Goal: Task Accomplishment & Management: Use online tool/utility

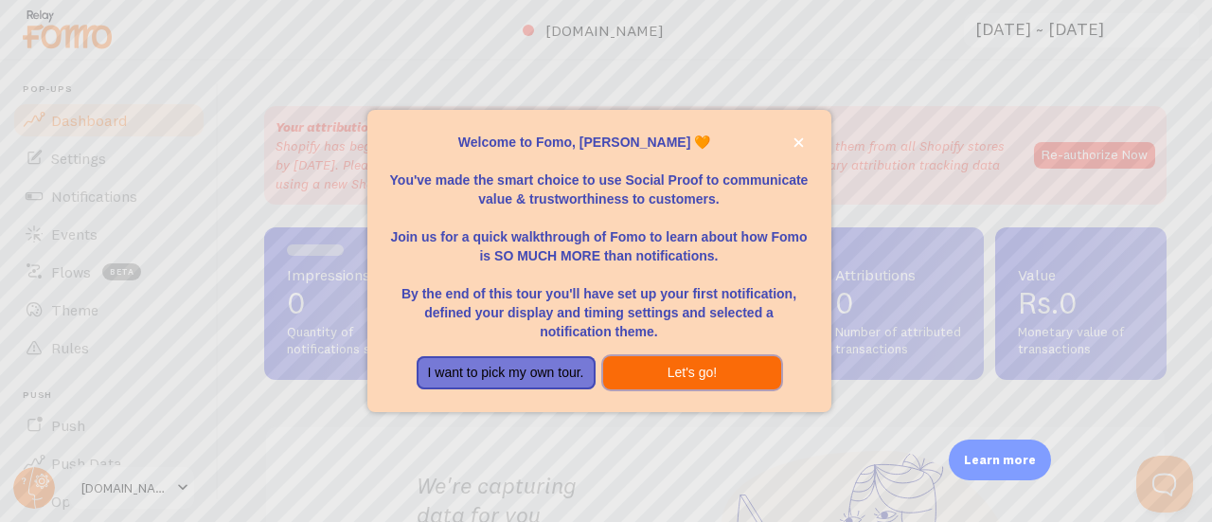
click at [681, 365] on button "Let's go!" at bounding box center [692, 373] width 179 height 34
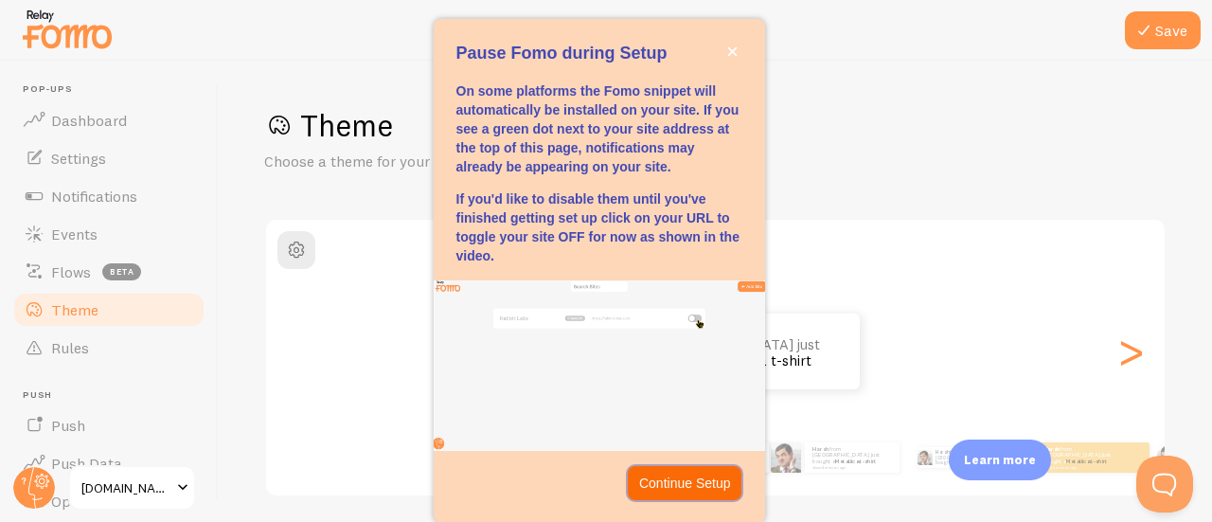
click at [682, 479] on p "Continue Setup" at bounding box center [685, 483] width 92 height 19
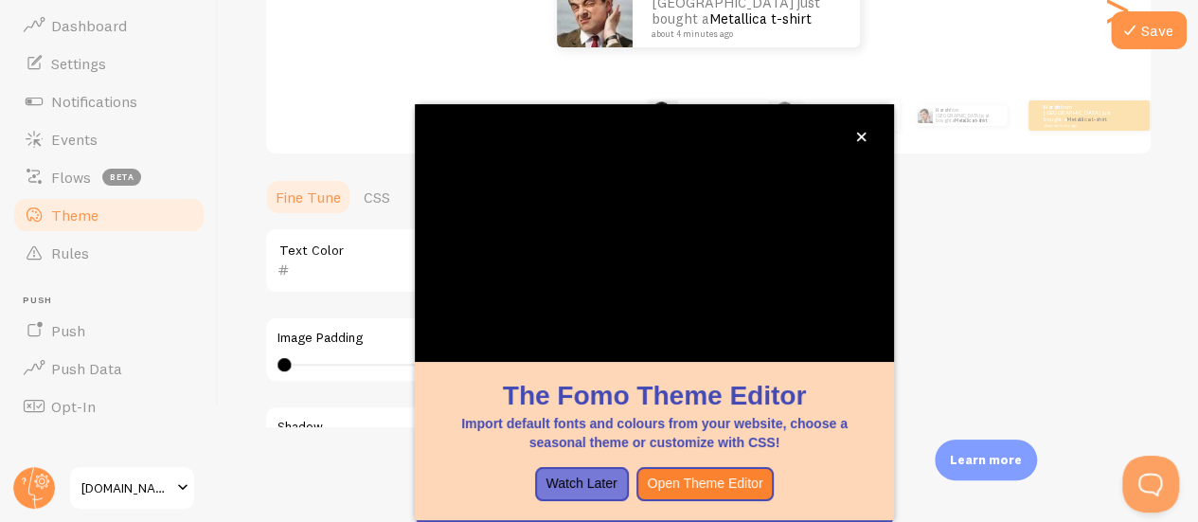
scroll to position [96, 0]
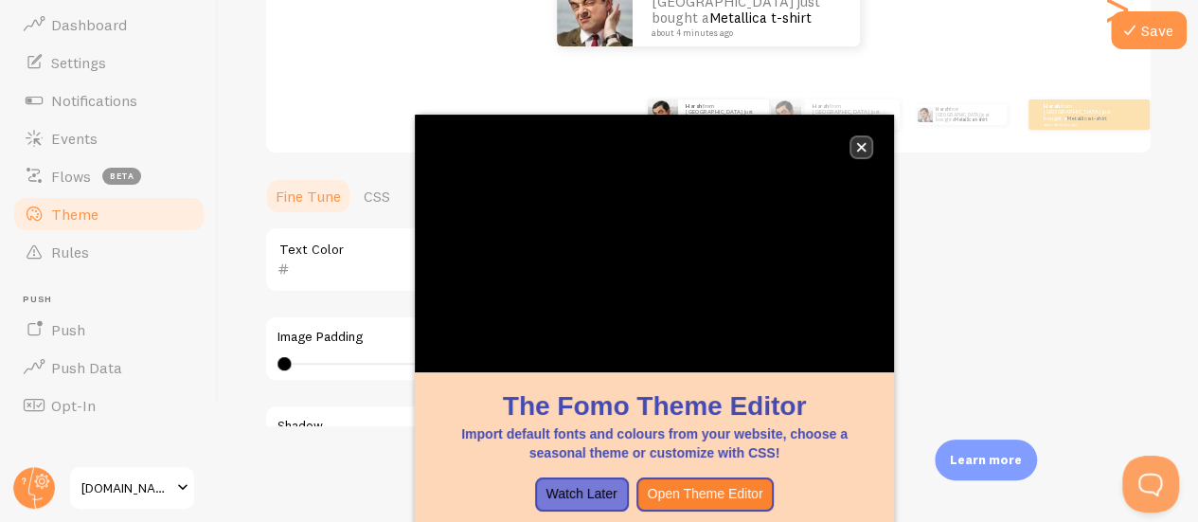
click at [867, 147] on button "close," at bounding box center [861, 147] width 20 height 20
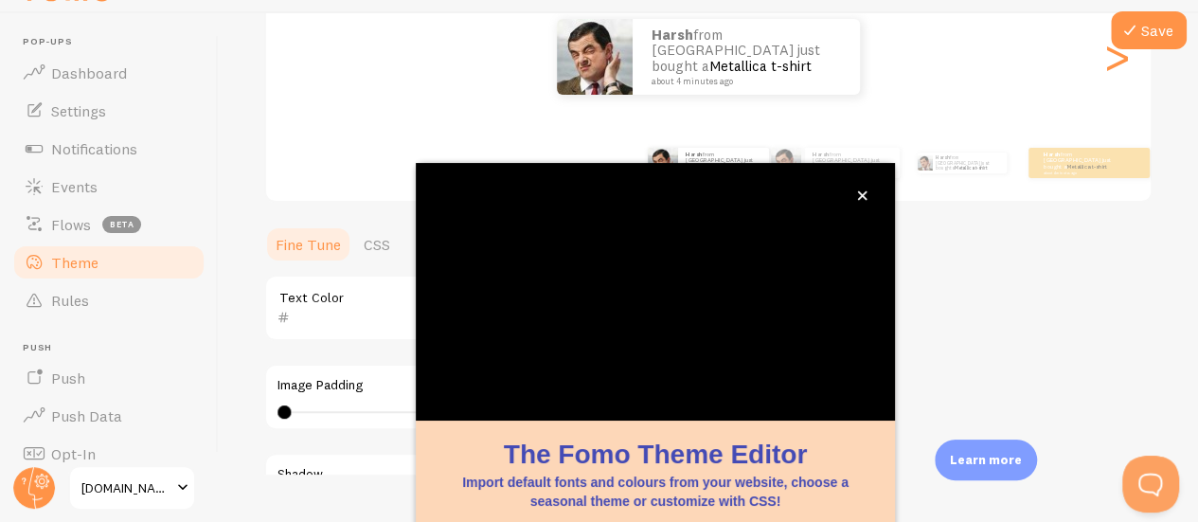
scroll to position [0, 0]
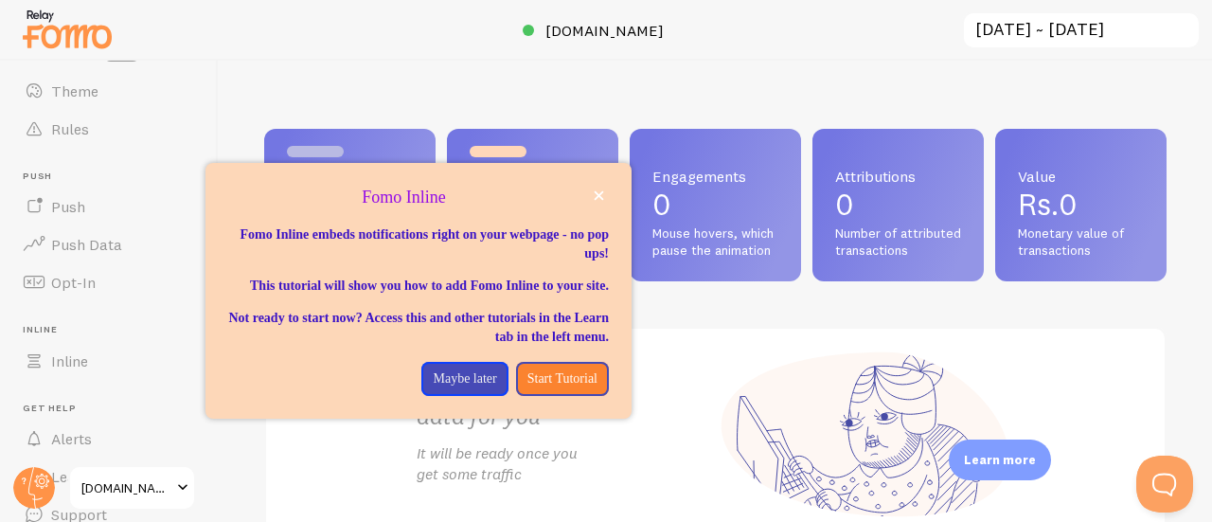
scroll to position [193, 0]
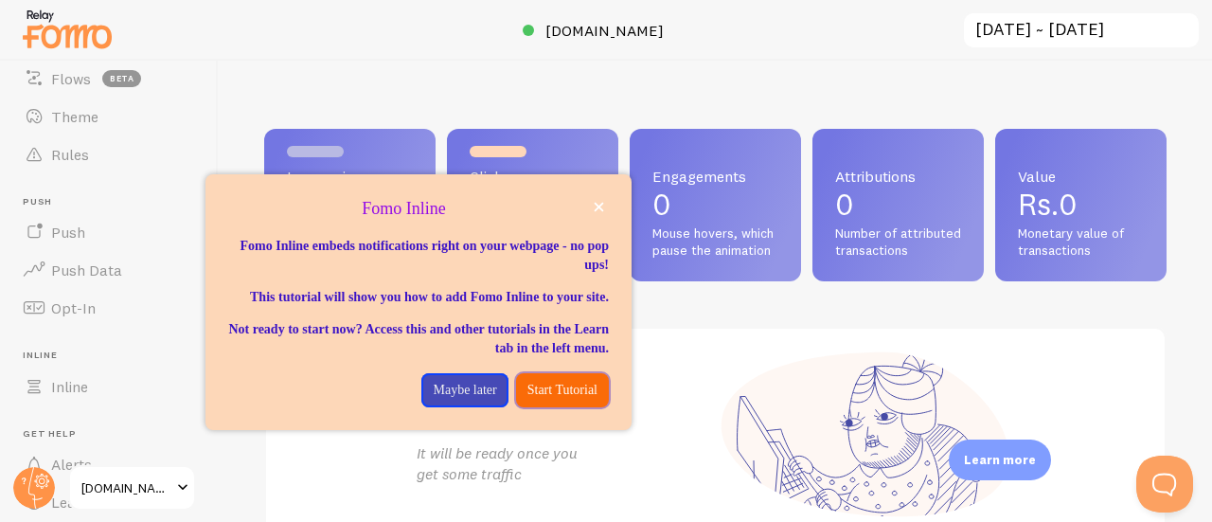
click at [580, 400] on p "Start Tutorial" at bounding box center [562, 390] width 70 height 19
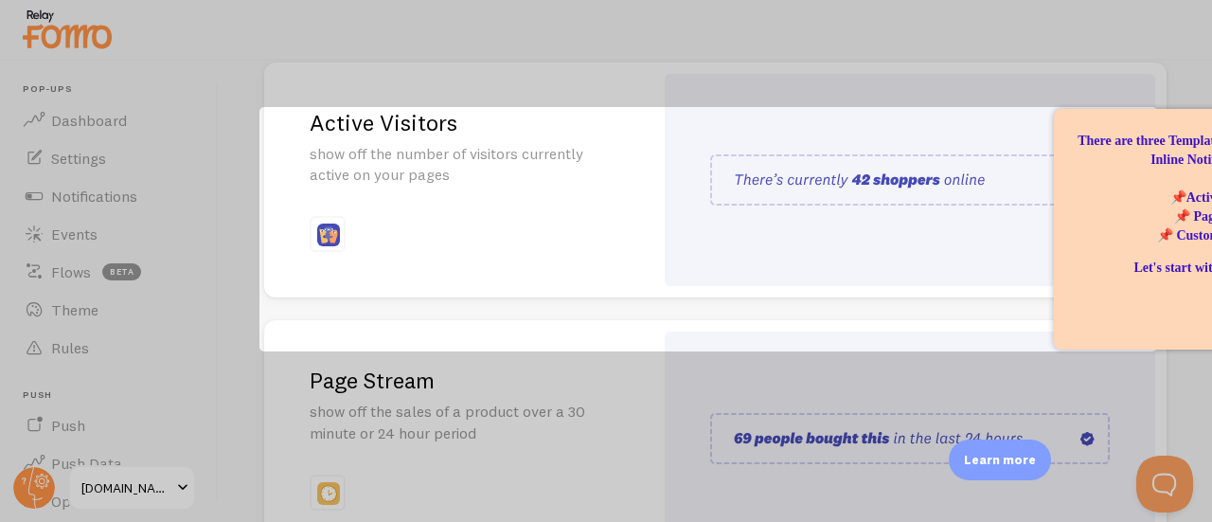
scroll to position [189, 0]
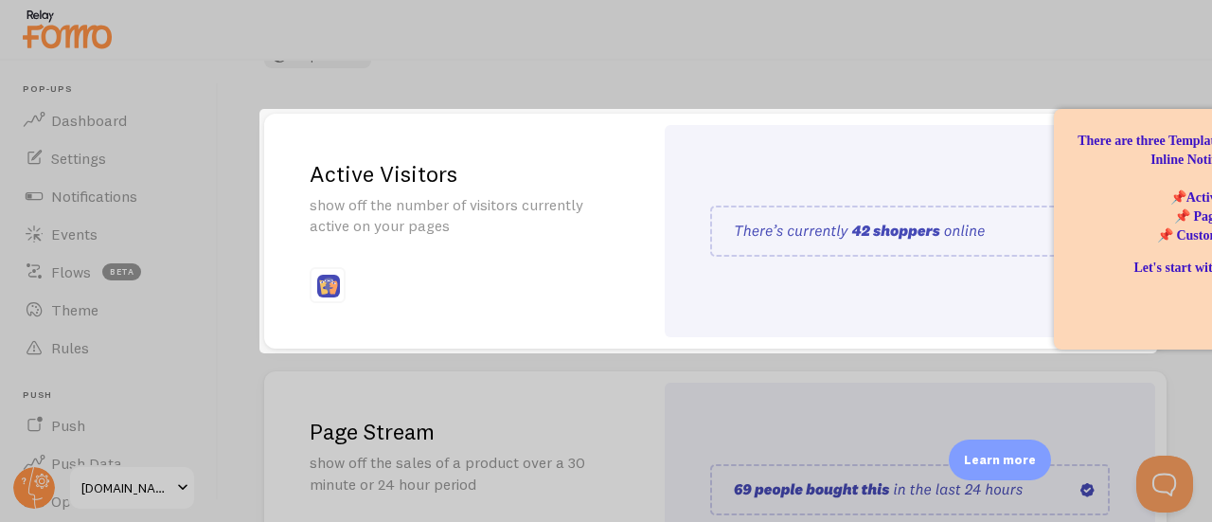
click at [780, 250] on img at bounding box center [910, 231] width 400 height 51
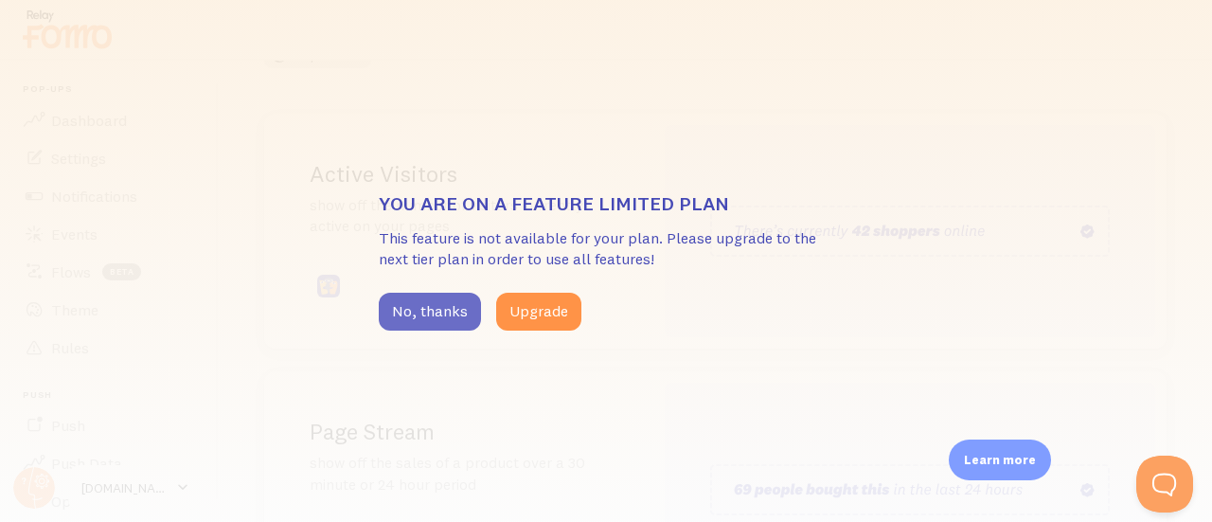
click at [401, 300] on button "No, thanks" at bounding box center [430, 312] width 102 height 38
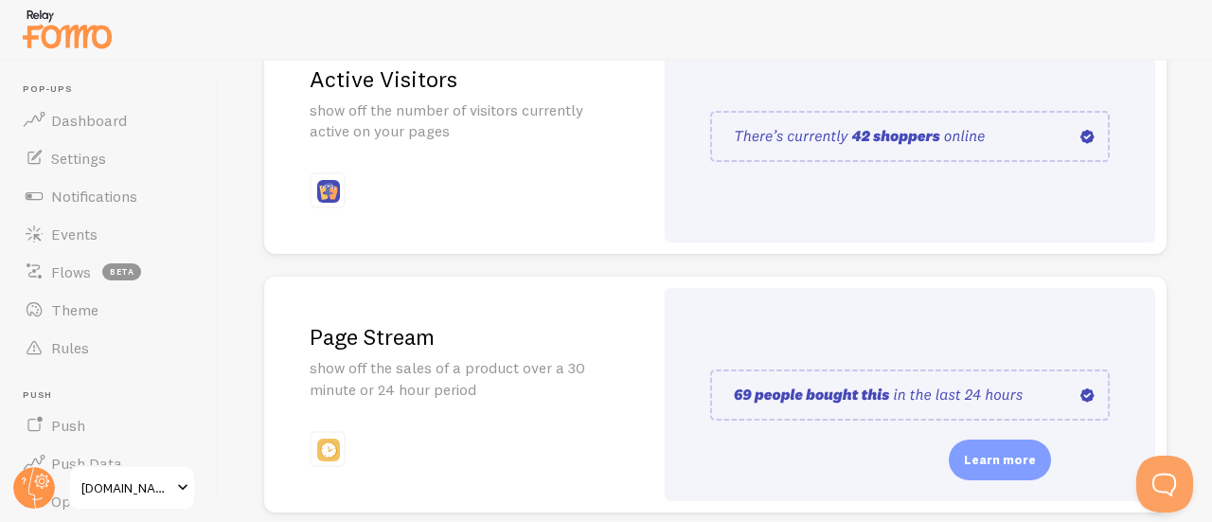
scroll to position [379, 0]
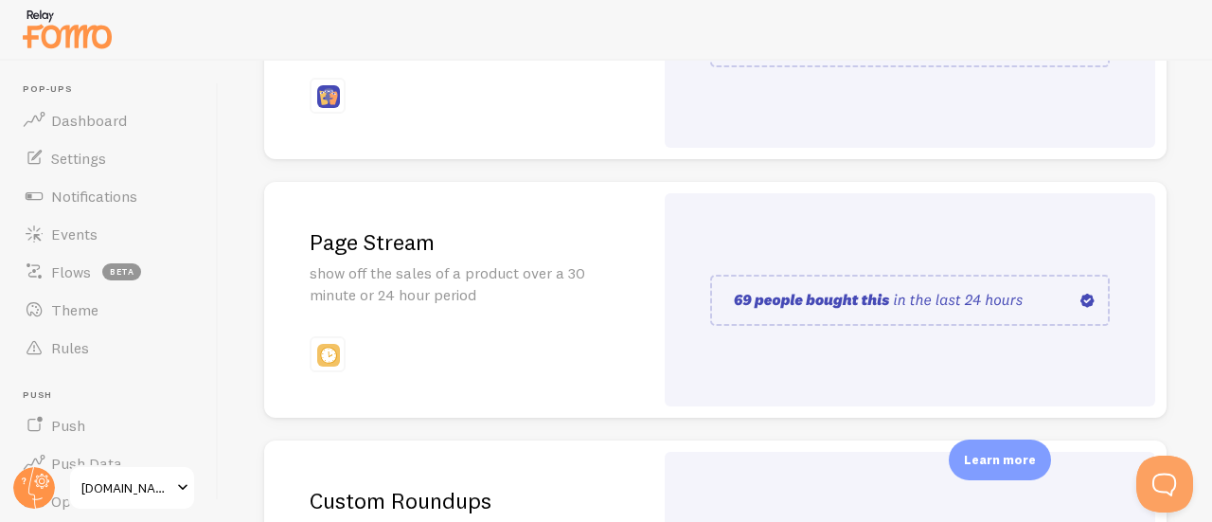
click at [393, 262] on p "show off the sales of a product over a 30 minute or 24 hour period" at bounding box center [459, 284] width 298 height 44
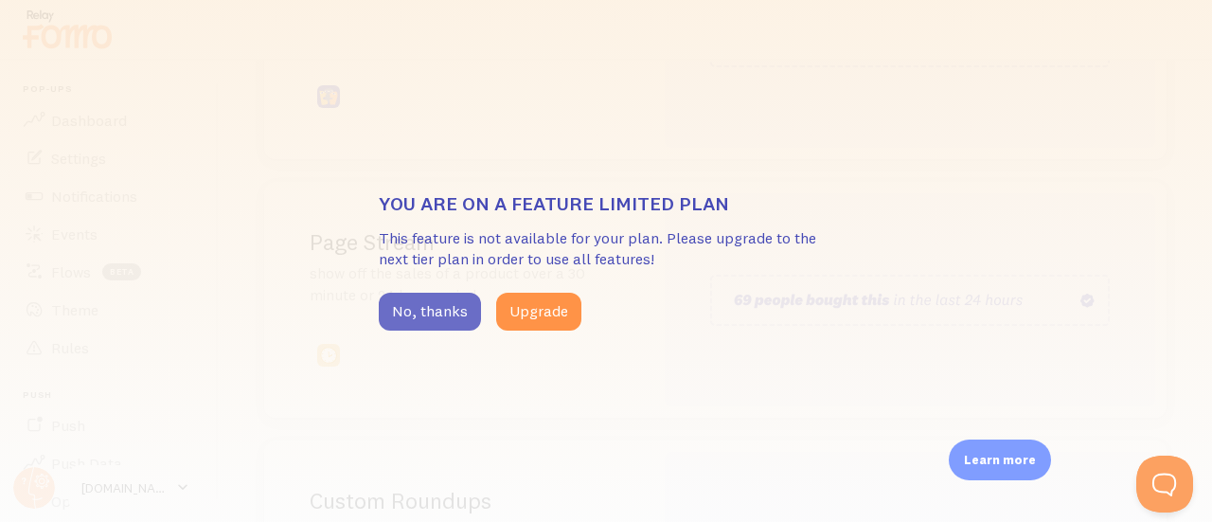
click at [400, 304] on button "No, thanks" at bounding box center [430, 312] width 102 height 38
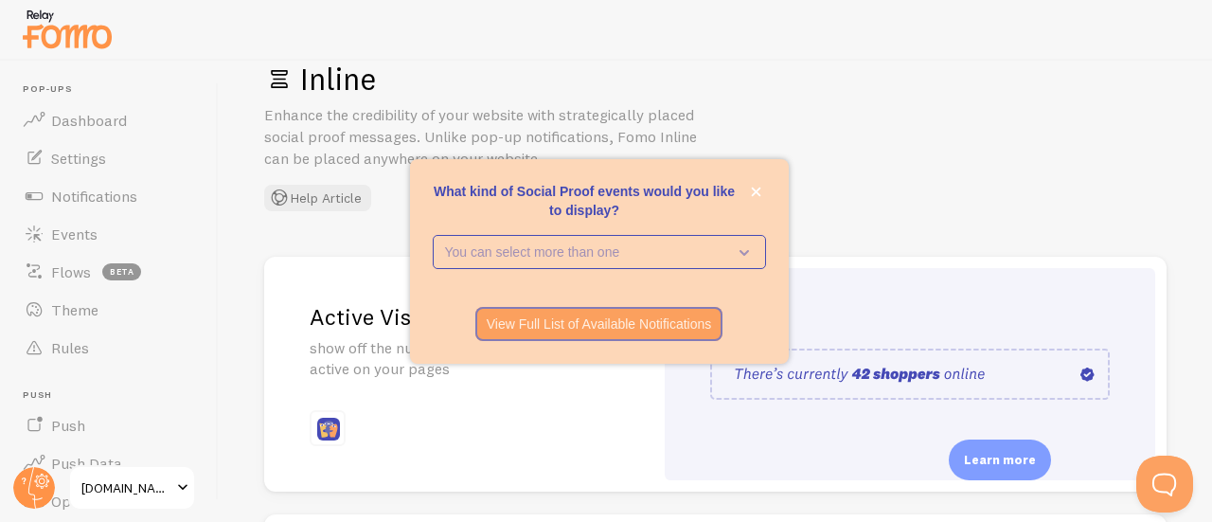
scroll to position [0, 0]
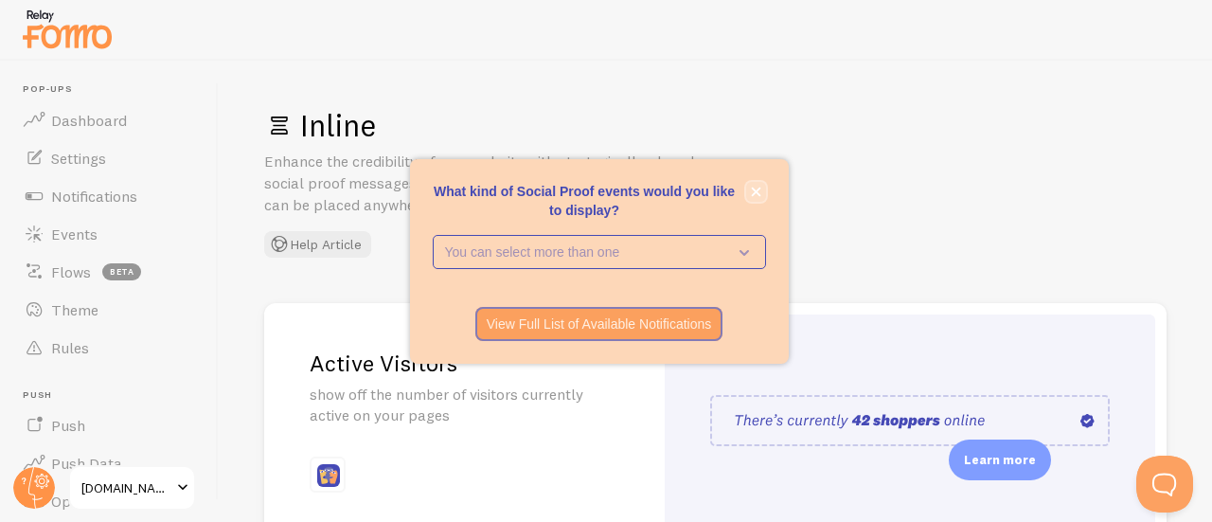
click at [760, 194] on icon "close," at bounding box center [756, 192] width 10 height 10
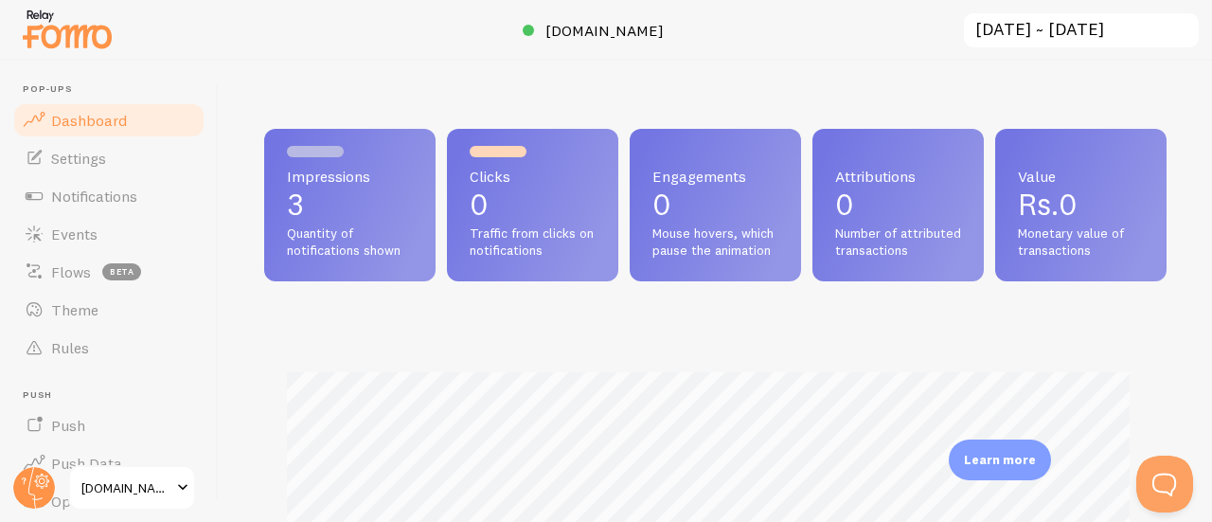
scroll to position [946533, 946143]
click at [133, 493] on span "[DOMAIN_NAME]" at bounding box center [126, 487] width 90 height 23
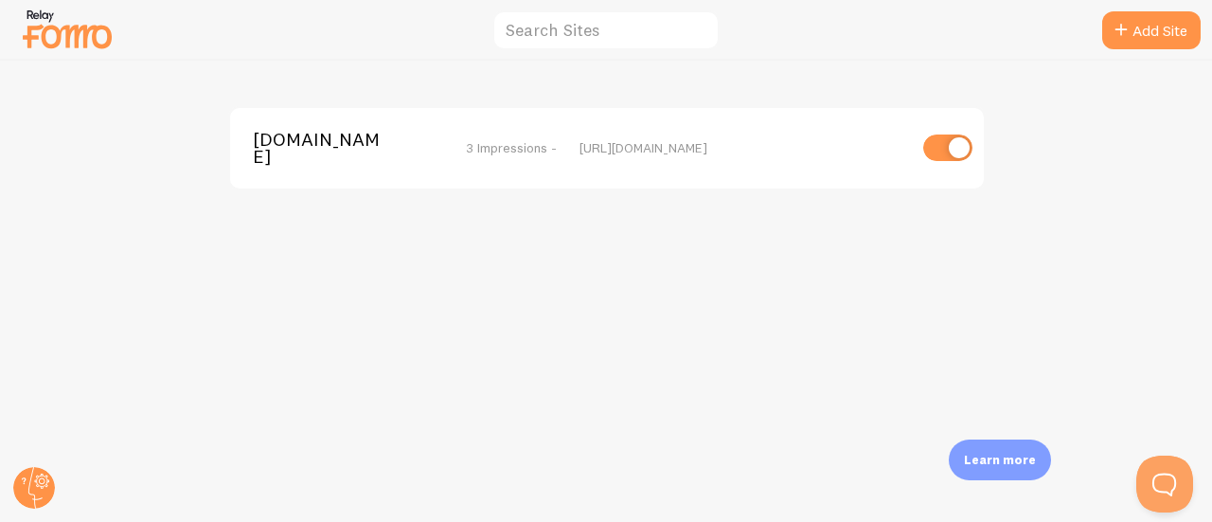
click at [647, 141] on div "[URL][DOMAIN_NAME]" at bounding box center [743, 147] width 327 height 17
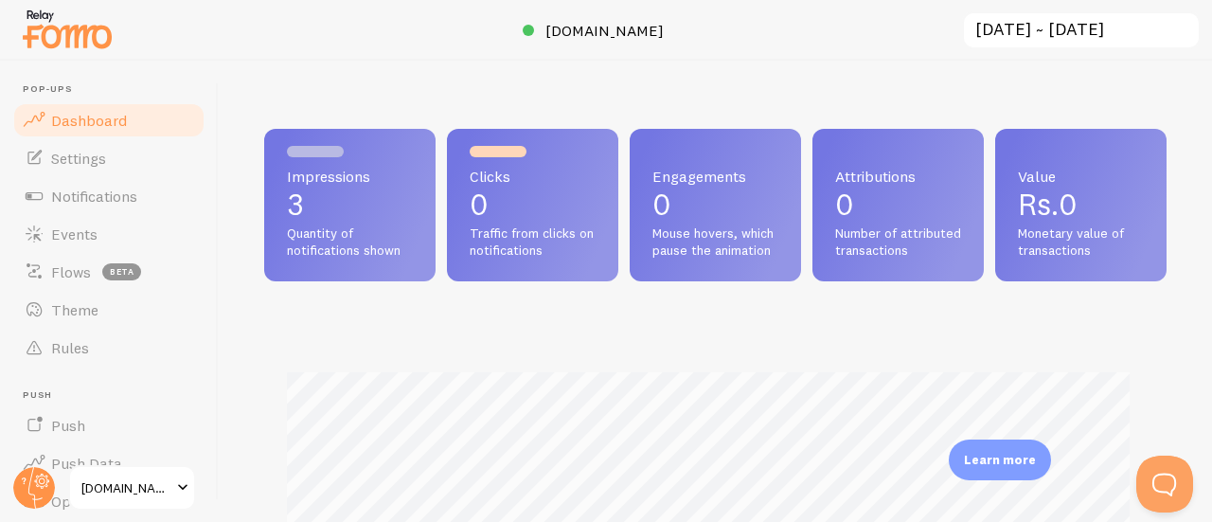
scroll to position [498, 888]
click at [545, 183] on span "Clicks" at bounding box center [533, 176] width 126 height 15
click at [92, 166] on span "Settings" at bounding box center [78, 158] width 55 height 19
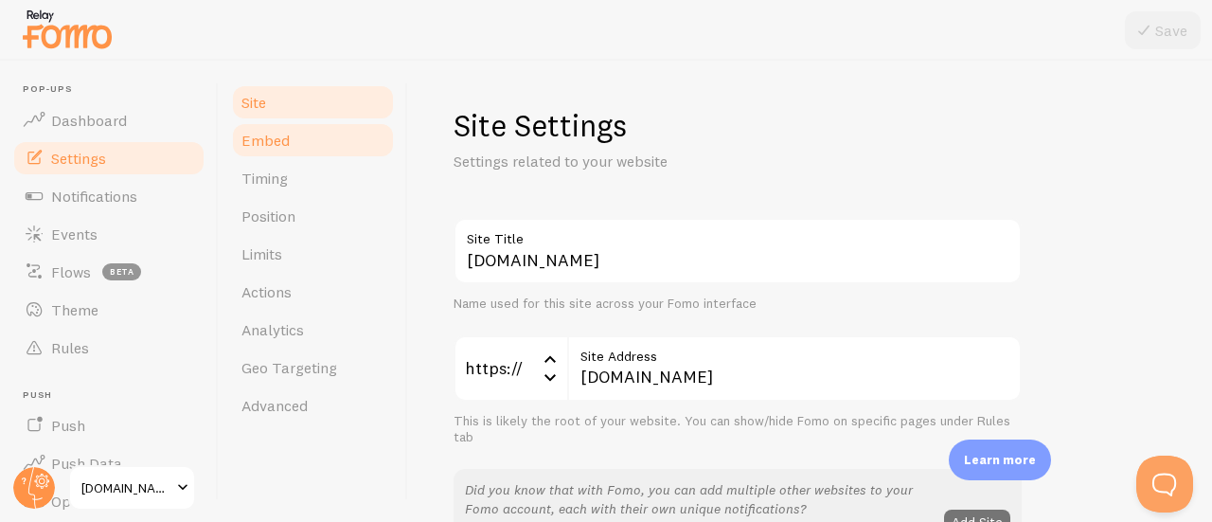
click at [246, 146] on span "Embed" at bounding box center [265, 140] width 48 height 19
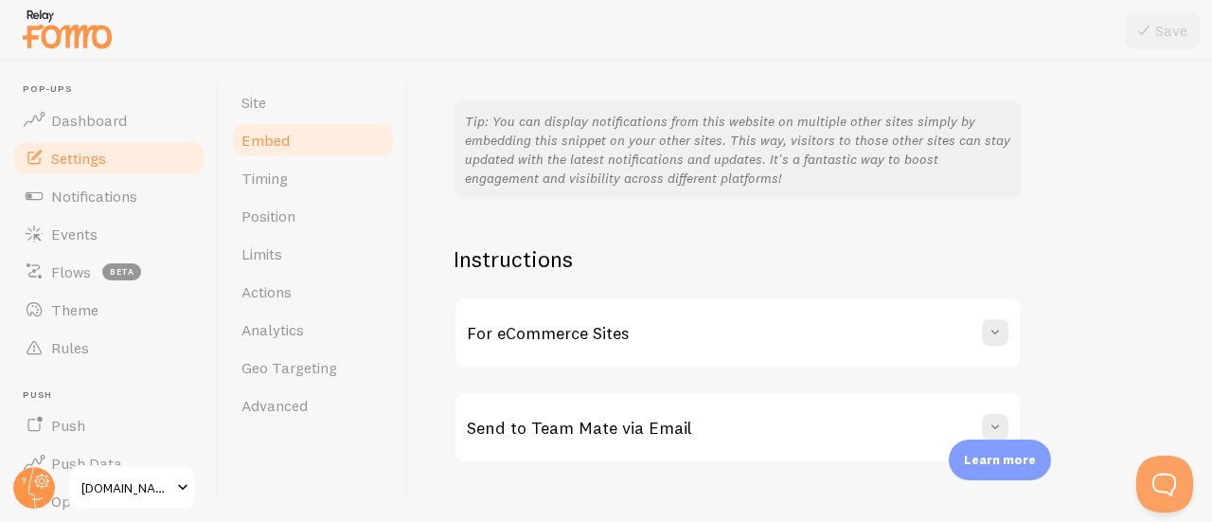
scroll to position [494, 0]
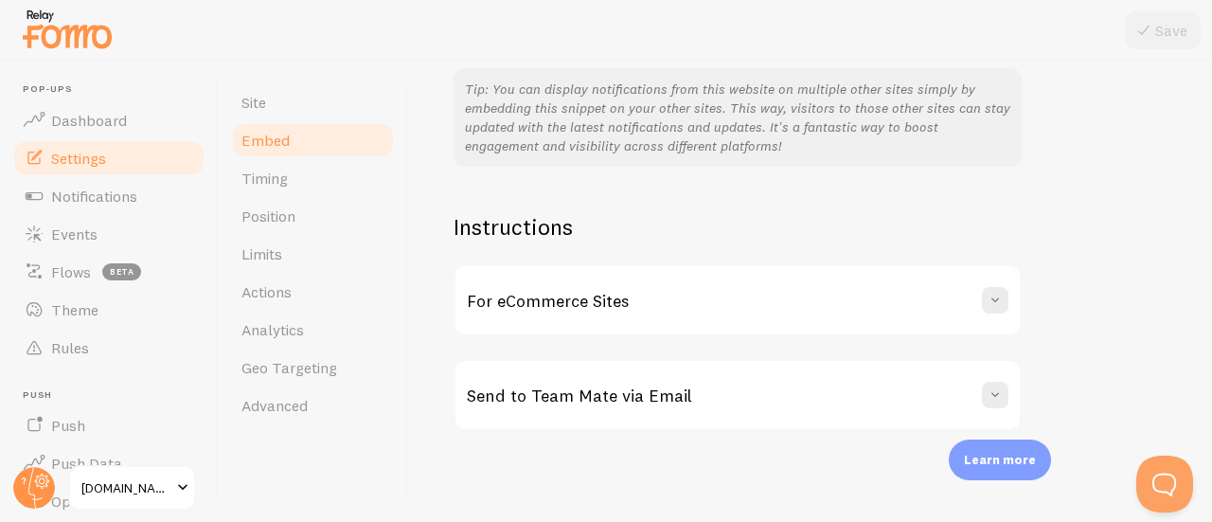
click at [720, 314] on div "For eCommerce Sites" at bounding box center [738, 300] width 564 height 68
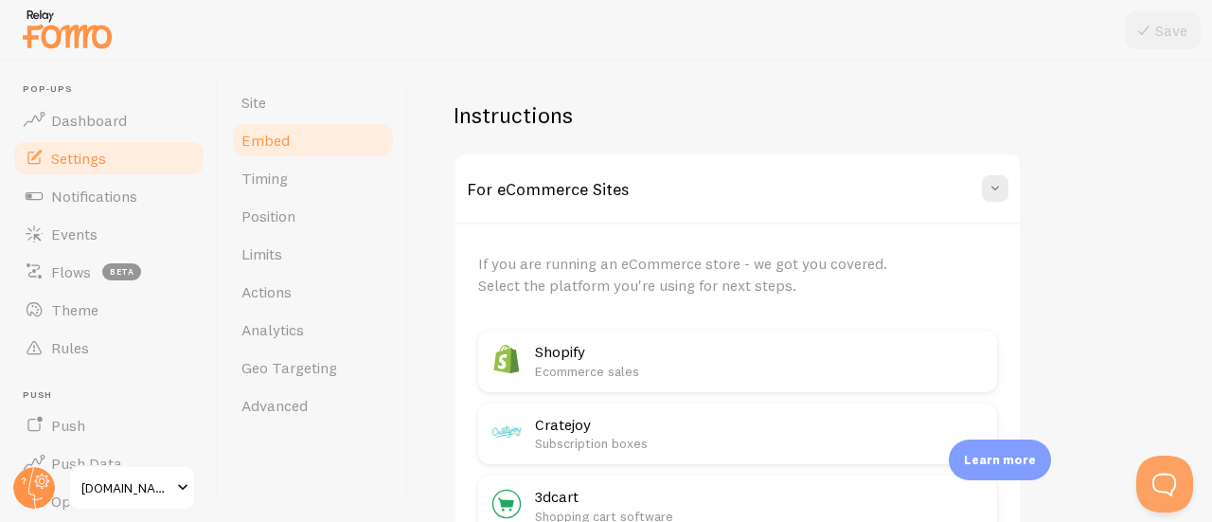
scroll to position [684, 0]
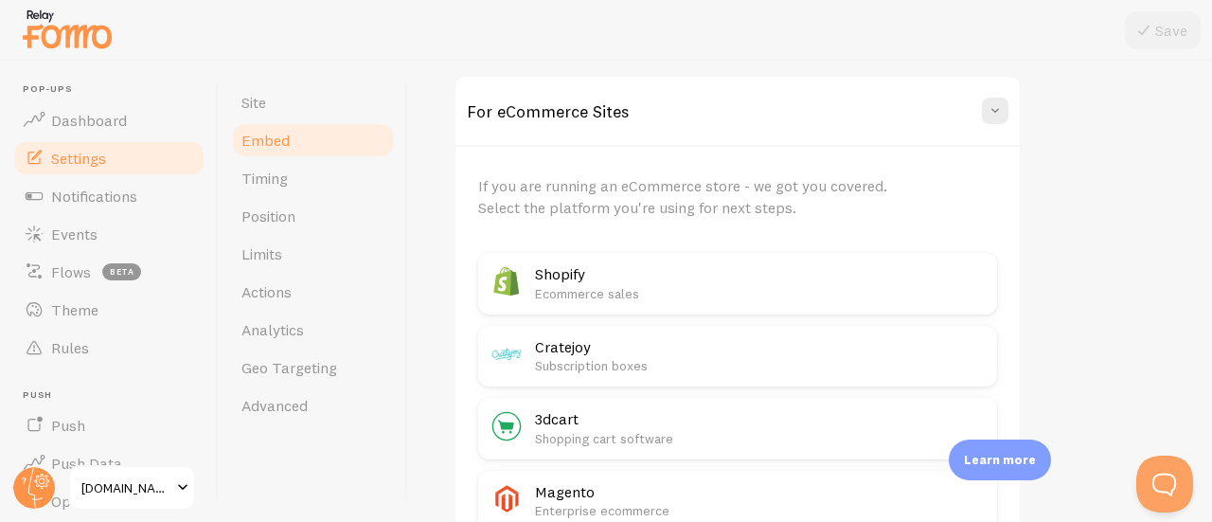
click at [578, 278] on h2 "Shopify" at bounding box center [760, 274] width 451 height 20
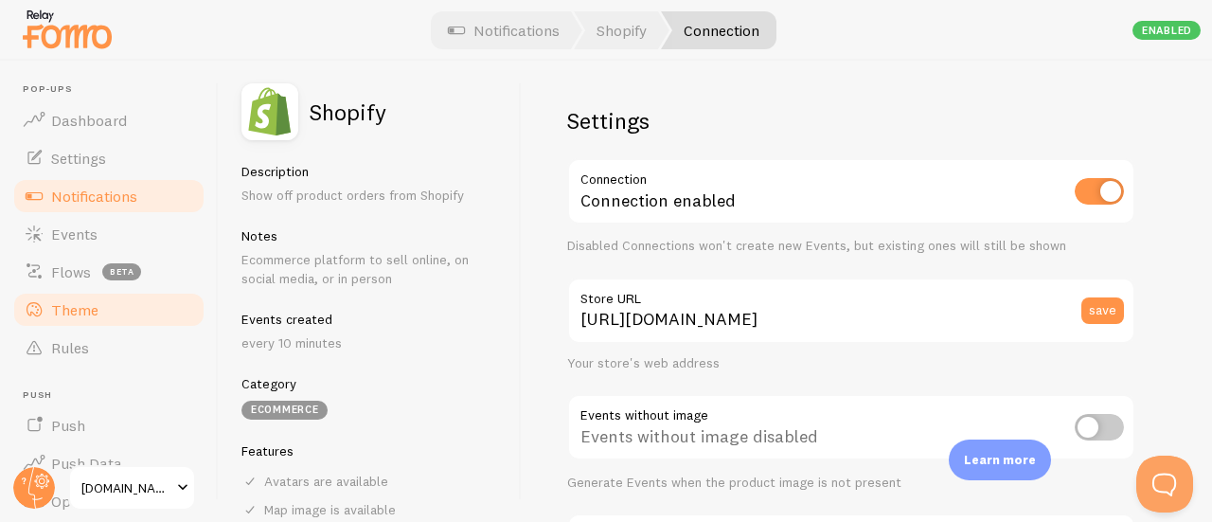
click at [89, 313] on span "Theme" at bounding box center [74, 309] width 47 height 19
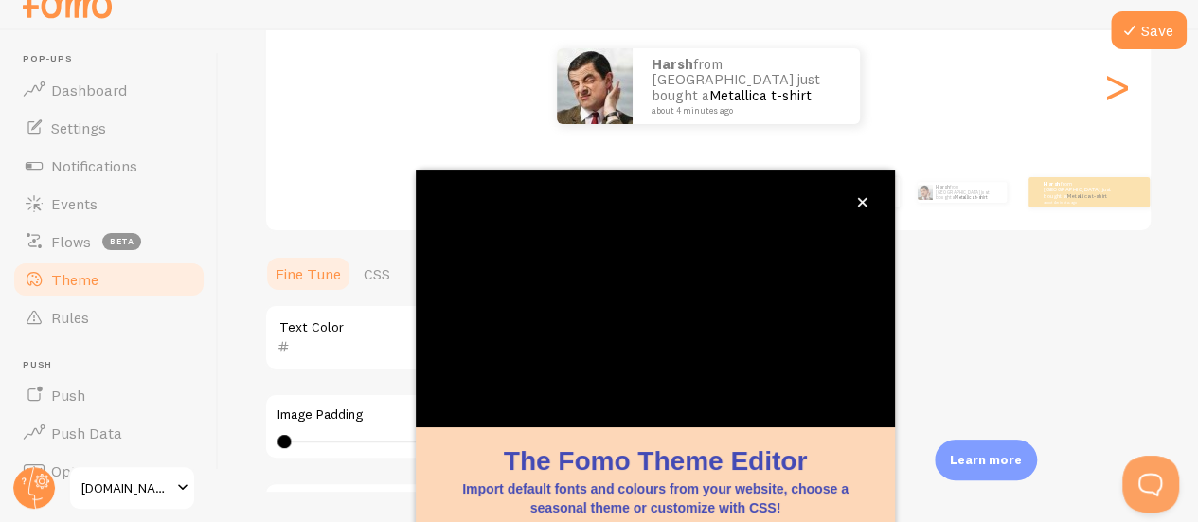
scroll to position [247, 0]
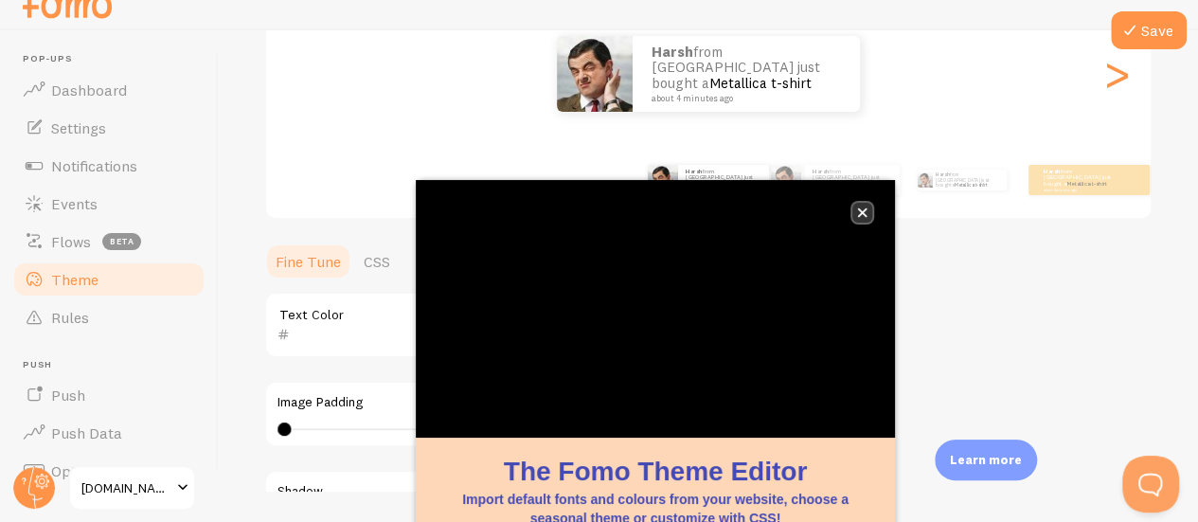
click at [861, 213] on icon "close," at bounding box center [862, 212] width 9 height 9
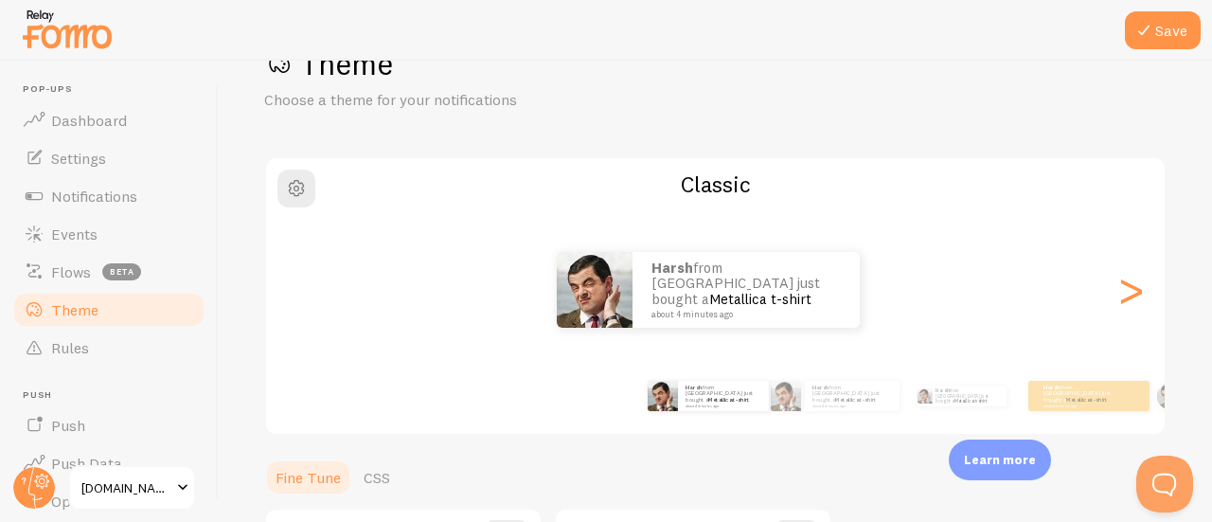
scroll to position [58, 0]
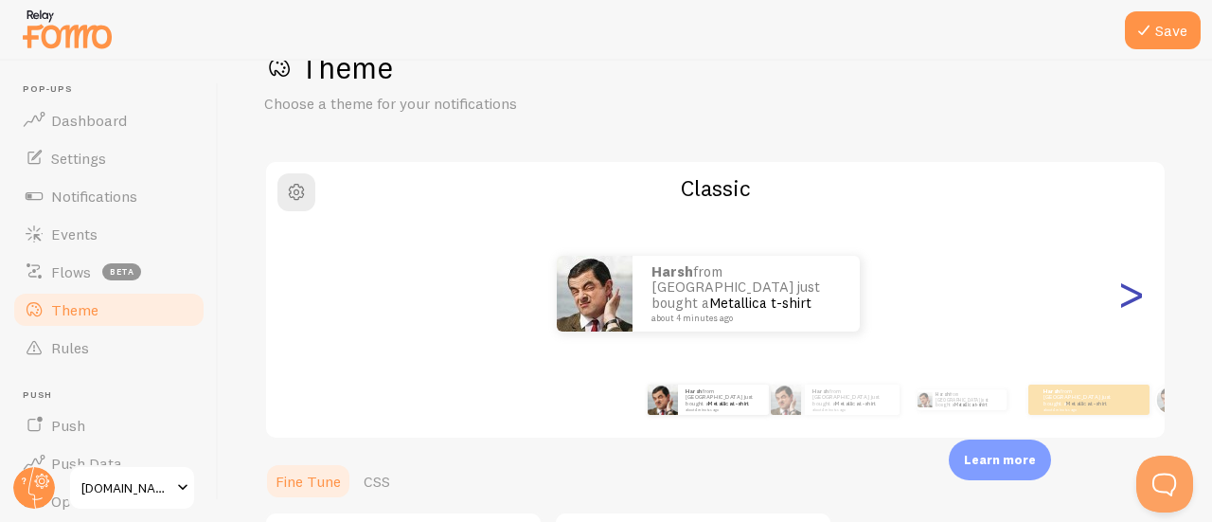
click at [1119, 305] on div ">" at bounding box center [1130, 293] width 23 height 136
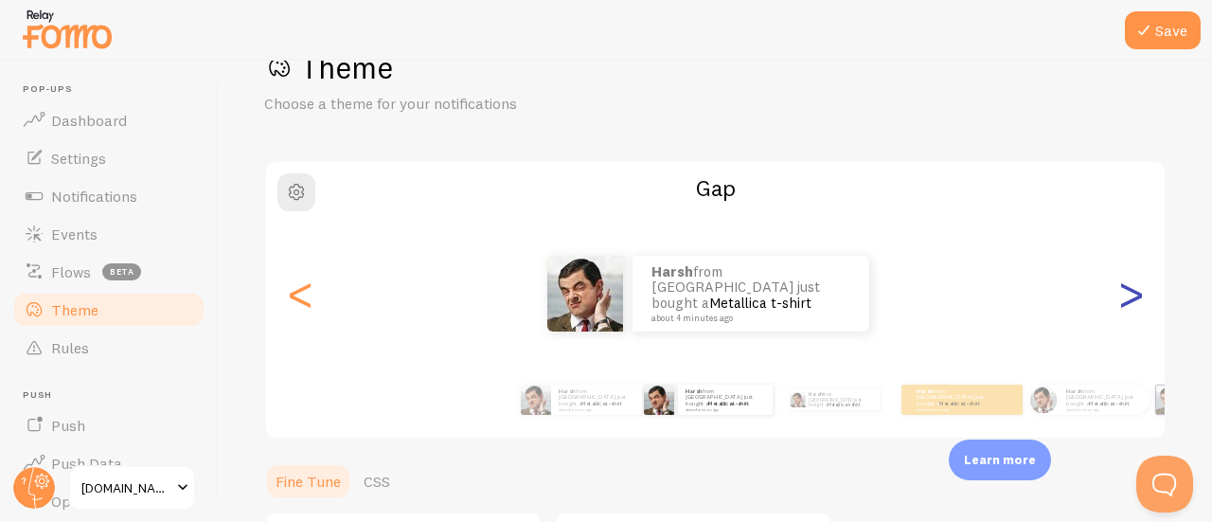
click at [1119, 305] on div ">" at bounding box center [1130, 293] width 23 height 136
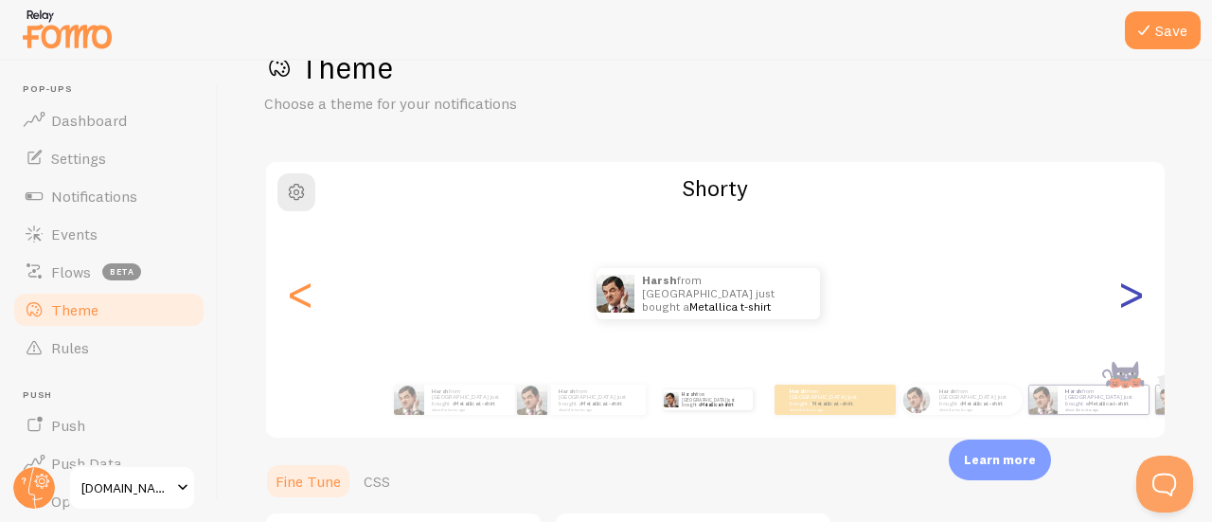
click at [1119, 305] on div ">" at bounding box center [1130, 293] width 23 height 136
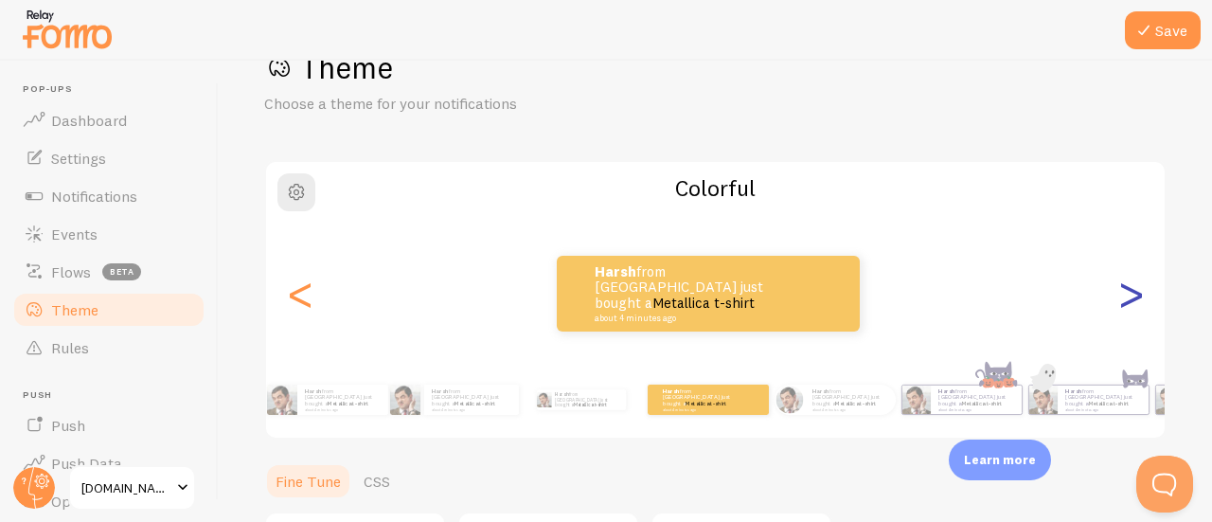
click at [1119, 305] on div ">" at bounding box center [1130, 293] width 23 height 136
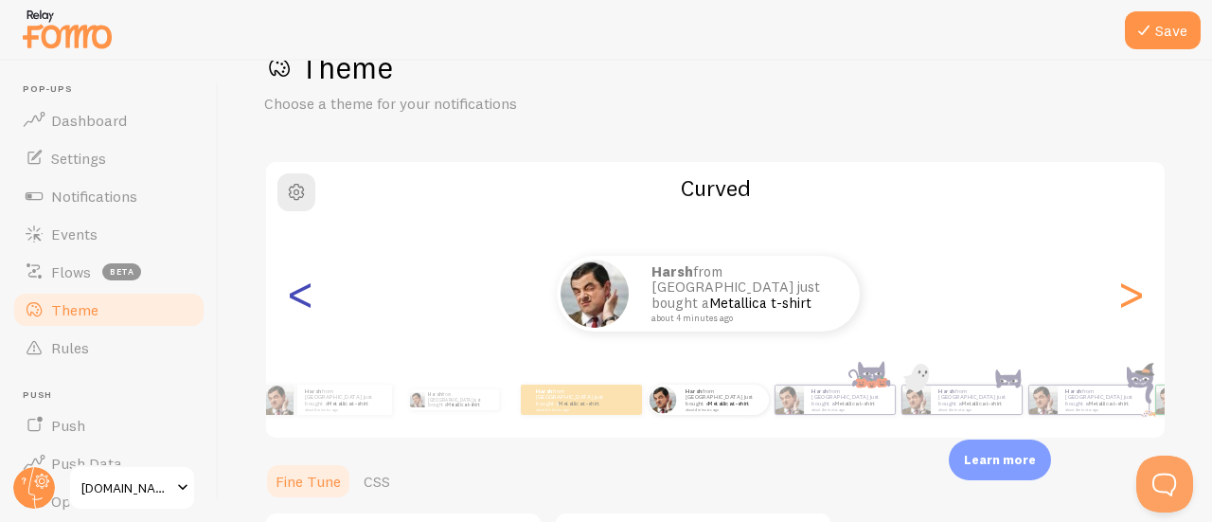
click at [299, 300] on div "<" at bounding box center [300, 293] width 23 height 136
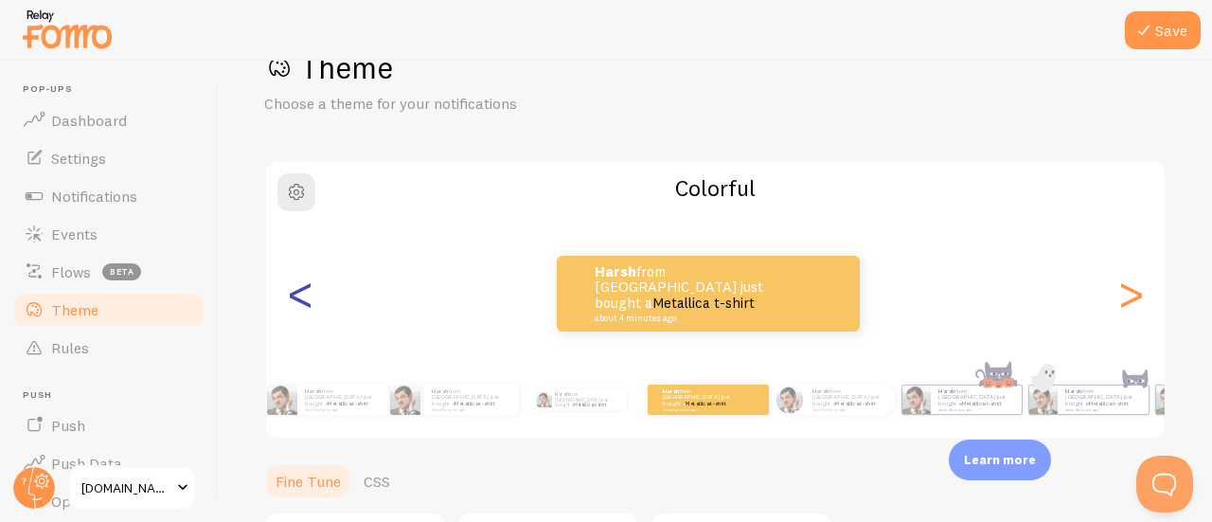
click at [299, 300] on div "<" at bounding box center [300, 293] width 23 height 136
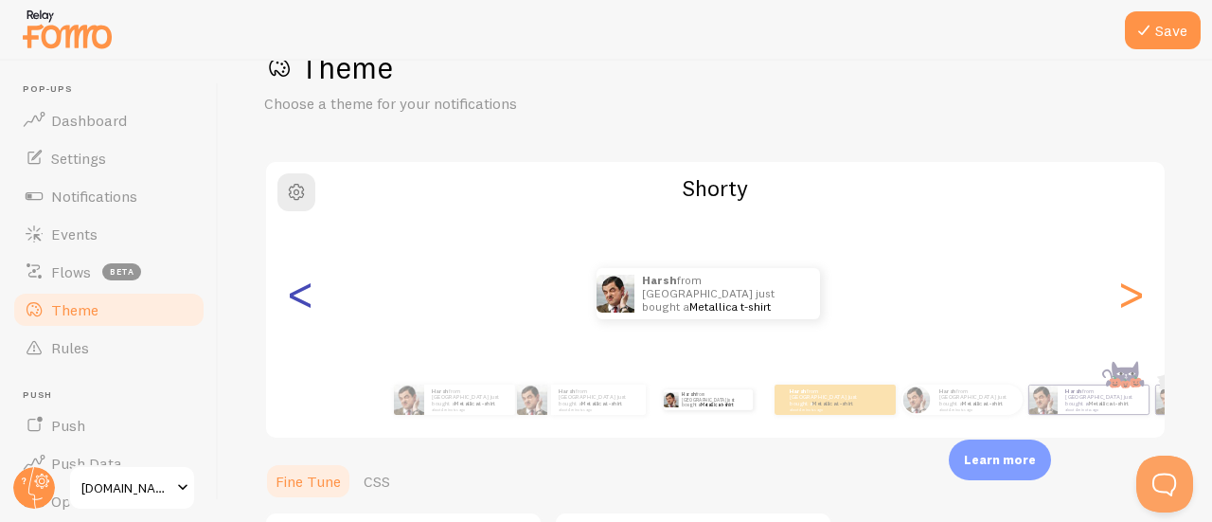
click at [299, 300] on div "<" at bounding box center [300, 293] width 23 height 136
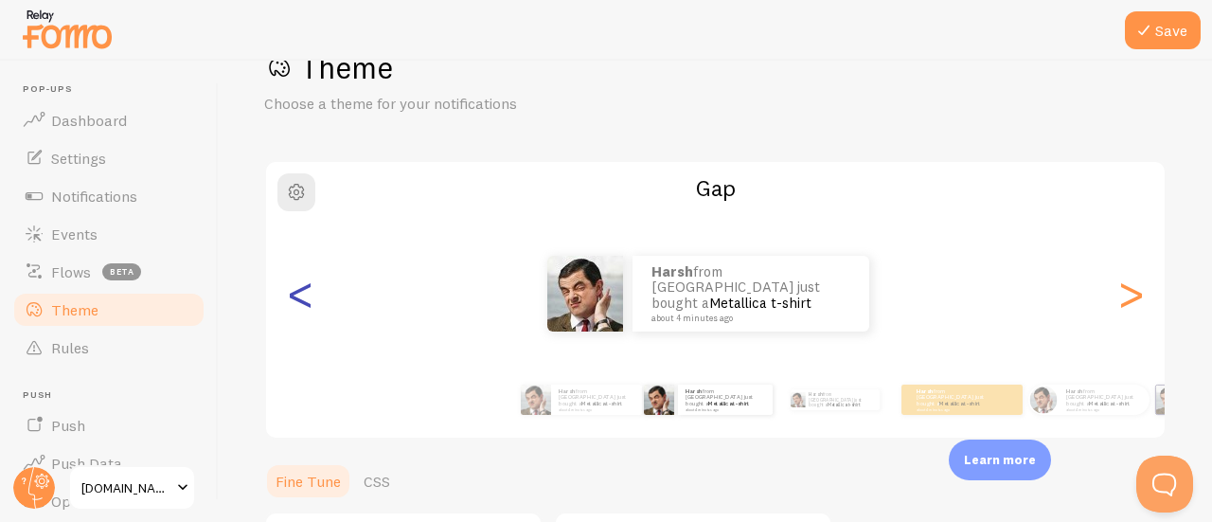
click at [299, 300] on div "<" at bounding box center [300, 293] width 23 height 136
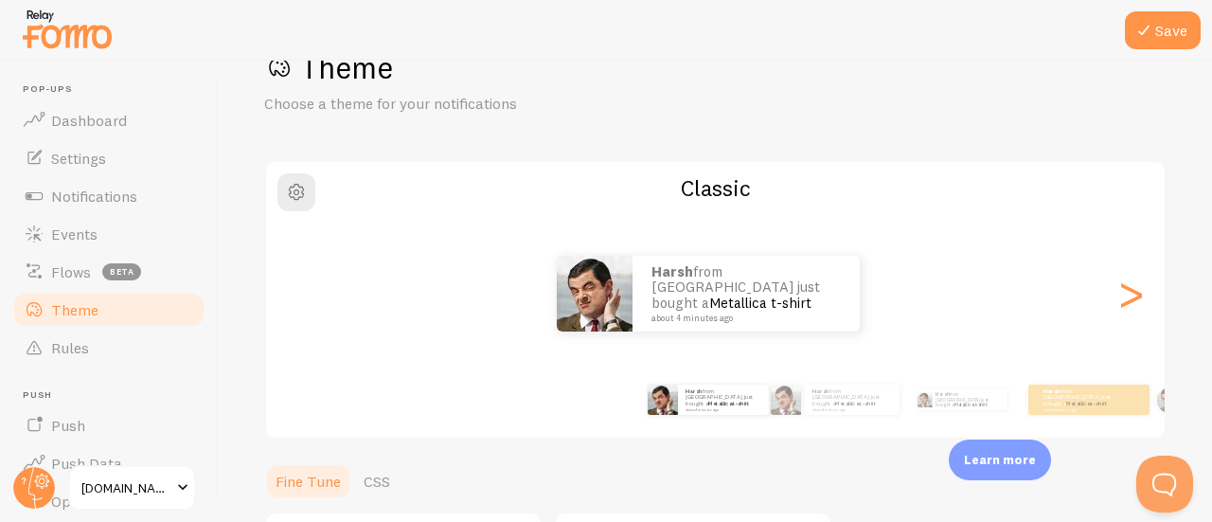
click at [299, 300] on div "Harsh from [GEOGRAPHIC_DATA] just bought a Metallica t-shirt about 4 minutes ago" at bounding box center [708, 294] width 885 height 76
click at [95, 361] on link "Rules" at bounding box center [108, 348] width 195 height 38
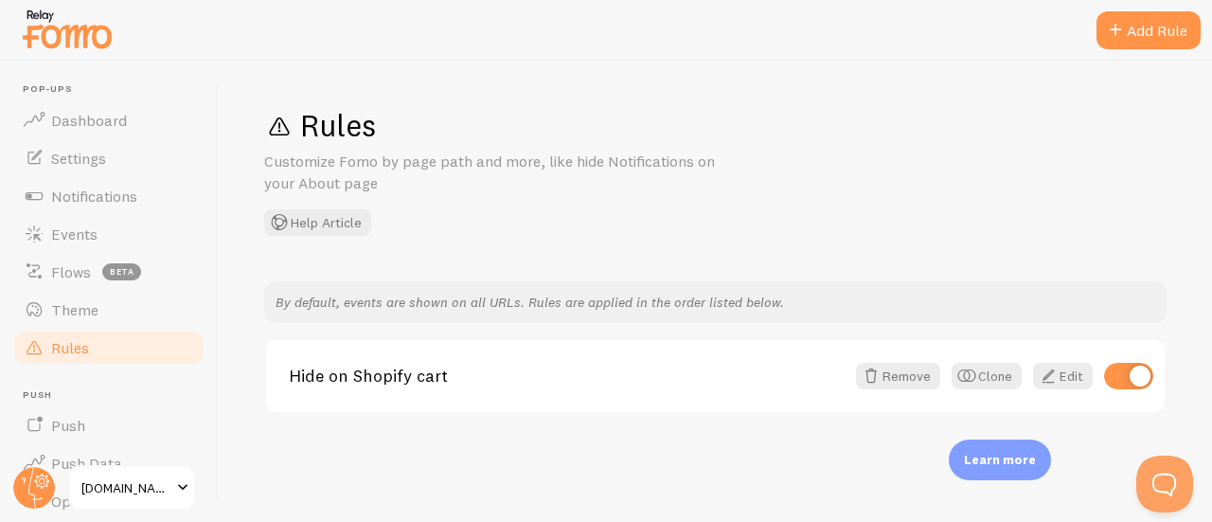
click at [614, 98] on div "Rules Customize Fomo by page path and more, like hide Notifications on your Abo…" at bounding box center [715, 291] width 993 height 461
